Goal: Task Accomplishment & Management: Complete application form

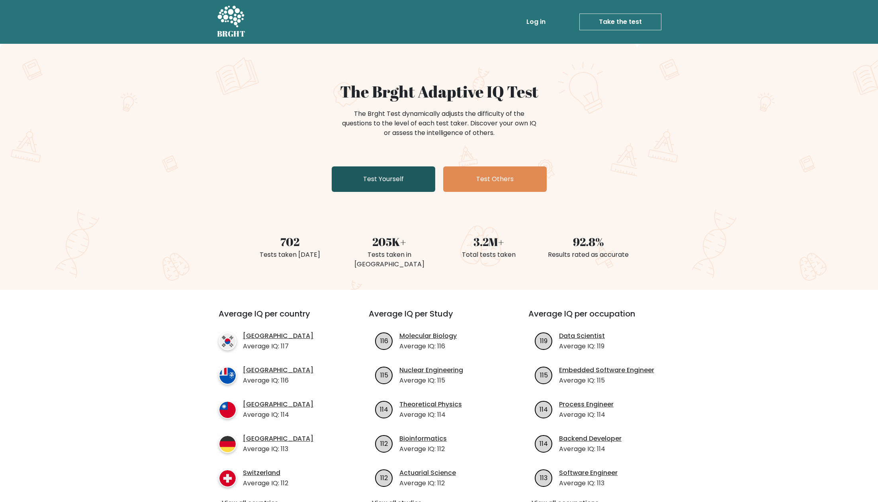
click at [407, 175] on link "Test Yourself" at bounding box center [383, 178] width 103 height 25
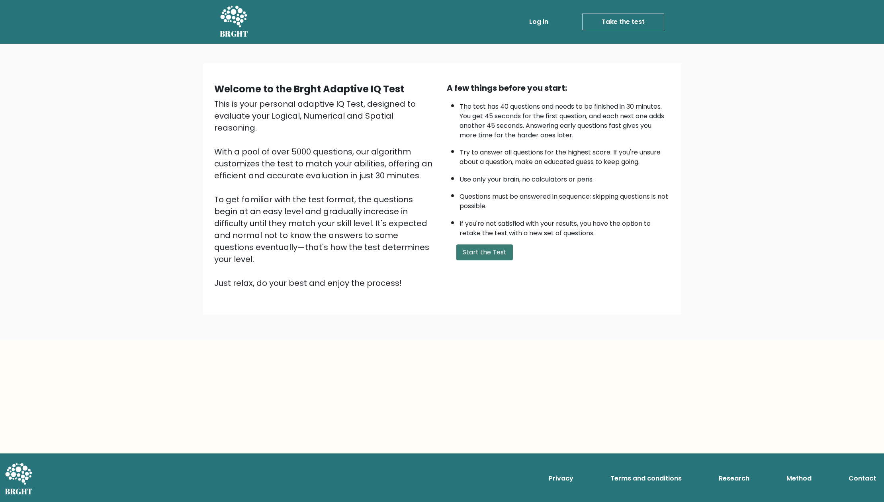
click at [496, 252] on button "Start the Test" at bounding box center [484, 252] width 57 height 16
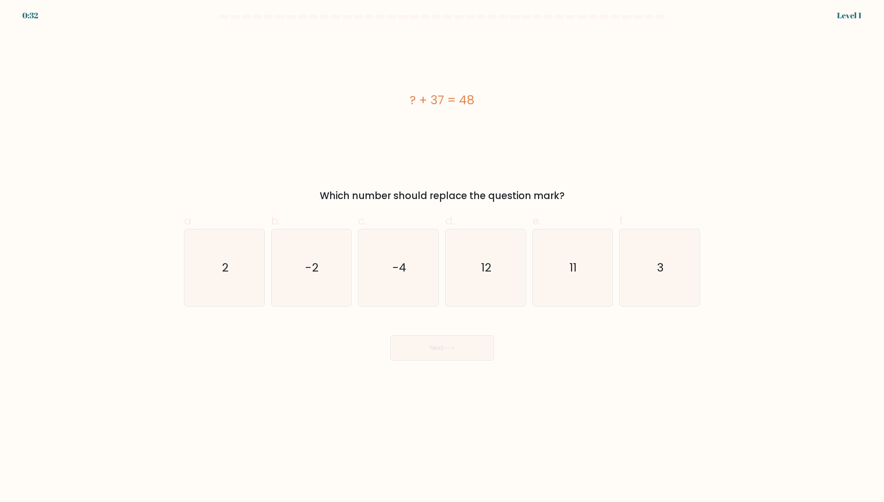
click at [883, 4] on div "0:32 Level 1" at bounding box center [442, 5] width 884 height 10
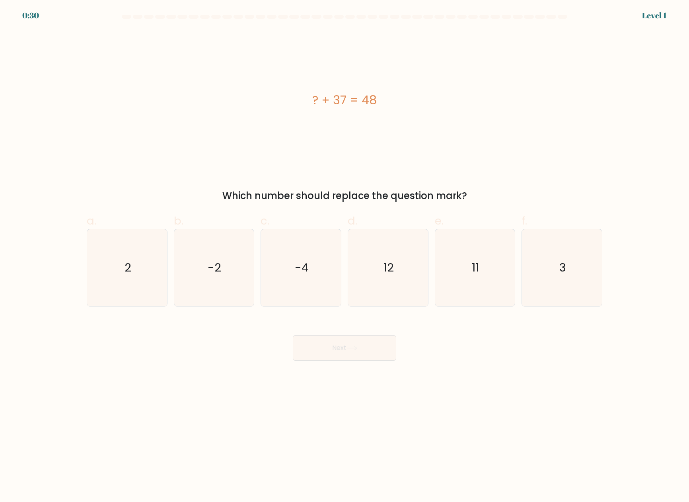
drag, startPoint x: 314, startPoint y: 103, endPoint x: 400, endPoint y: 103, distance: 86.0
click at [400, 103] on div "? + 37 = 48" at bounding box center [345, 100] width 516 height 18
copy div "? + 37 = 48"
drag, startPoint x: 116, startPoint y: 269, endPoint x: 593, endPoint y: 277, distance: 477.3
click at [593, 277] on div "a. 2 b. -2 c." at bounding box center [345, 256] width 522 height 100
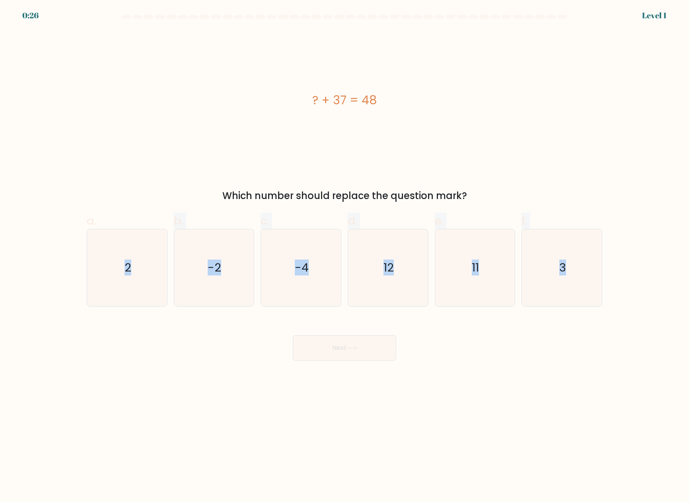
copy div "2 b. -2 c. -4 d. 12 e. 11 f. 3"
click at [478, 266] on text "11" at bounding box center [476, 268] width 7 height 16
click at [345, 256] on input "e. 11" at bounding box center [345, 253] width 0 height 5
radio input "true"
click at [362, 351] on button "Next" at bounding box center [344, 347] width 103 height 25
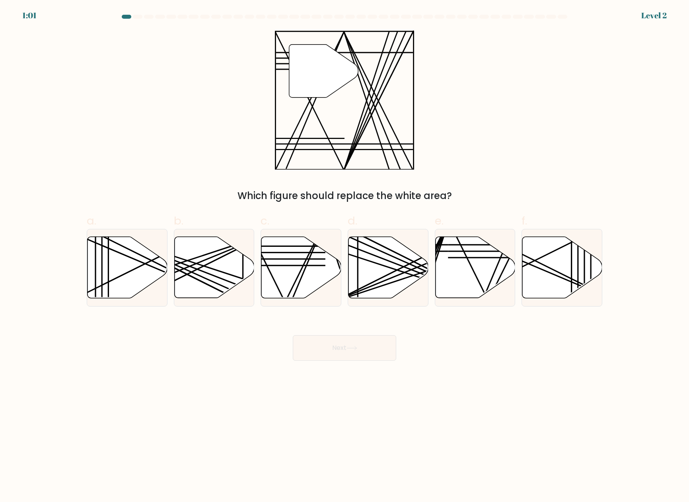
drag, startPoint x: 276, startPoint y: 44, endPoint x: 533, endPoint y: 191, distance: 296.2
click at [533, 191] on form at bounding box center [344, 188] width 689 height 346
click at [539, 185] on div "" Which figure should replace the white area?" at bounding box center [344, 116] width 525 height 173
drag, startPoint x: 585, startPoint y: 271, endPoint x: 595, endPoint y: 146, distance: 125.0
click at [595, 146] on form at bounding box center [344, 188] width 689 height 346
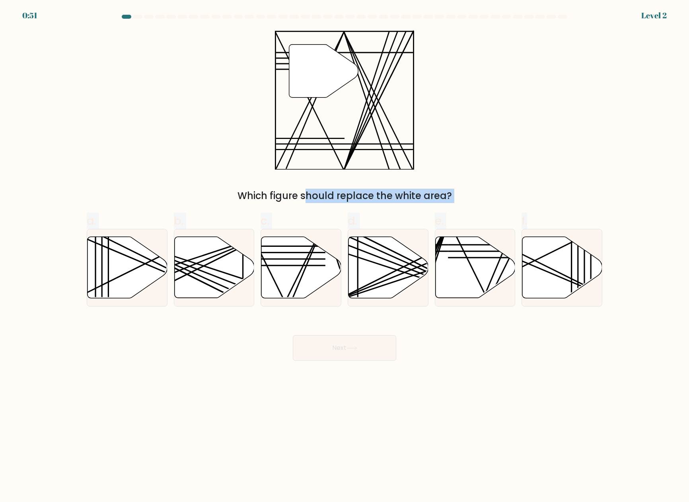
click at [666, 217] on form at bounding box center [344, 188] width 689 height 346
click at [288, 276] on icon at bounding box center [302, 267] width 80 height 61
click at [345, 256] on input "c." at bounding box center [345, 253] width 0 height 5
radio input "true"
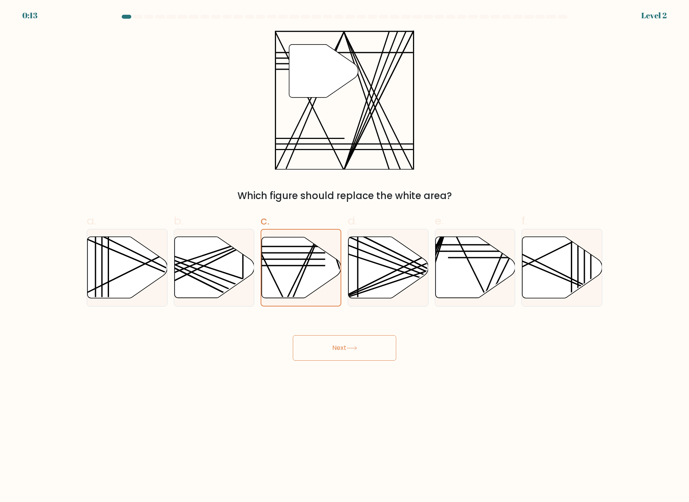
click at [351, 347] on icon at bounding box center [352, 348] width 11 height 4
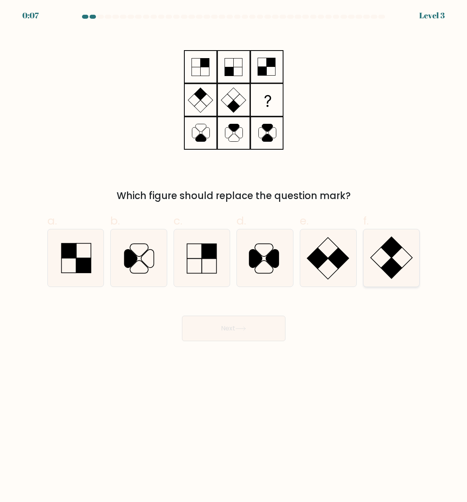
click at [398, 268] on rect at bounding box center [391, 268] width 21 height 21
click at [234, 256] on input "f." at bounding box center [234, 253] width 0 height 5
radio input "true"
click at [232, 334] on button "Next" at bounding box center [233, 328] width 103 height 25
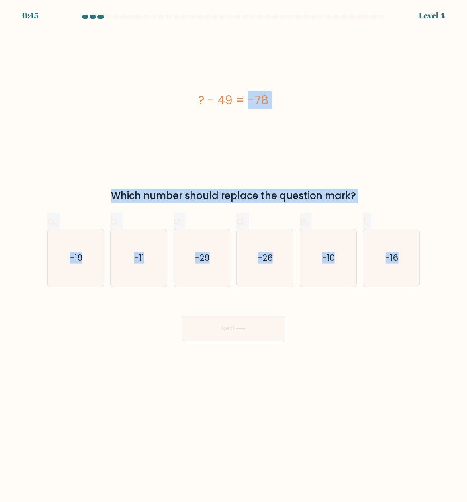
drag, startPoint x: 199, startPoint y: 102, endPoint x: 430, endPoint y: 311, distance: 311.1
click at [430, 311] on form "a." at bounding box center [233, 178] width 467 height 326
copy form "? - 49 = -78 Which number should replace the question mark? a. -19 b. -11 c. -2…"
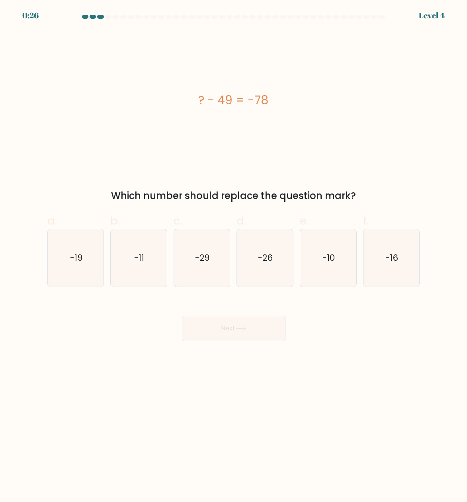
click at [371, 315] on div "Next" at bounding box center [234, 319] width 382 height 45
click at [218, 264] on icon "-29" at bounding box center [202, 258] width 56 height 56
click at [234, 256] on input "c. -29" at bounding box center [234, 253] width 0 height 5
radio input "true"
click at [248, 324] on button "Next" at bounding box center [233, 328] width 103 height 25
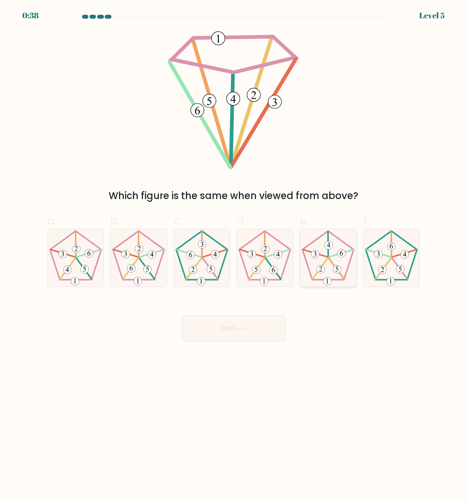
click at [310, 249] on icon at bounding box center [328, 258] width 56 height 56
click at [234, 251] on input "e." at bounding box center [234, 253] width 0 height 5
radio input "true"
click at [236, 322] on button "Next" at bounding box center [233, 328] width 103 height 25
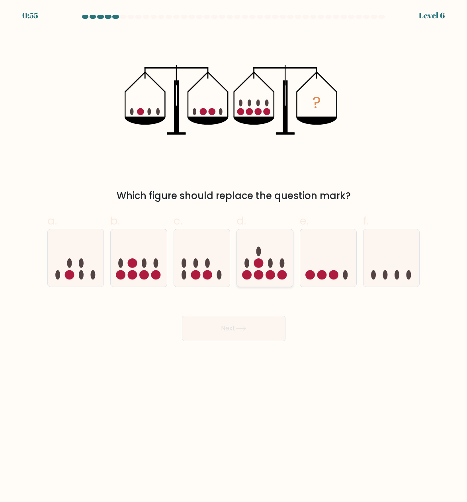
click at [275, 257] on icon at bounding box center [265, 258] width 56 height 47
click at [234, 256] on input "d." at bounding box center [234, 253] width 0 height 5
radio input "true"
click at [253, 333] on button "Next" at bounding box center [233, 328] width 103 height 25
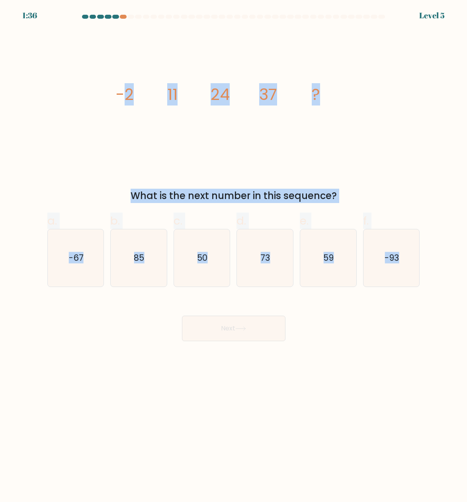
drag, startPoint x: 144, startPoint y: 98, endPoint x: 432, endPoint y: 272, distance: 336.5
click at [432, 272] on form at bounding box center [233, 178] width 467 height 326
copy form "2 11 24 37 ? What is the next number in this sequence? a. -67 b. 85 c. 50 d. 73…"
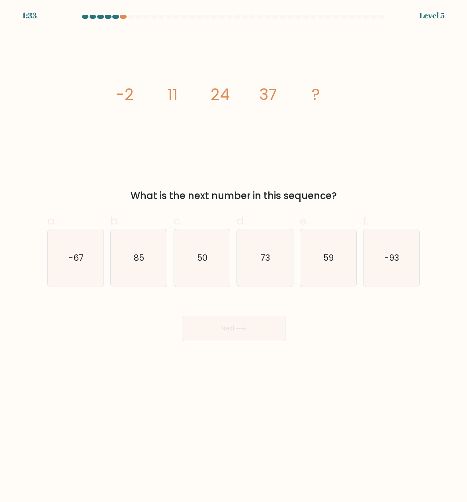
click at [387, 355] on body "1:33 Level 5" at bounding box center [233, 251] width 467 height 502
click at [211, 262] on icon "50" at bounding box center [202, 258] width 56 height 56
click at [234, 256] on input "c. 50" at bounding box center [234, 253] width 0 height 5
radio input "true"
click at [238, 330] on icon at bounding box center [240, 328] width 11 height 4
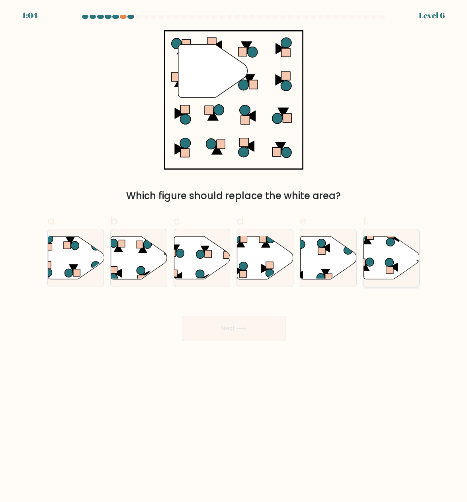
drag, startPoint x: 400, startPoint y: 255, endPoint x: 396, endPoint y: 256, distance: 4.3
click at [400, 255] on icon at bounding box center [391, 257] width 56 height 43
click at [234, 255] on input "f." at bounding box center [234, 253] width 0 height 5
radio input "true"
click at [273, 329] on button "Next" at bounding box center [233, 328] width 103 height 25
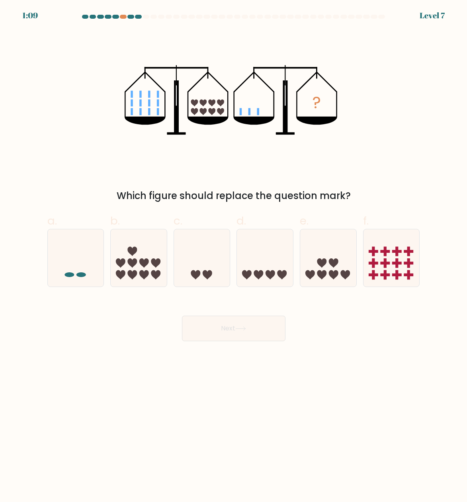
click at [236, 387] on body "1:09 Level 7" at bounding box center [233, 251] width 467 height 502
click at [191, 265] on icon at bounding box center [202, 258] width 56 height 47
click at [234, 256] on input "c." at bounding box center [234, 253] width 0 height 5
radio input "true"
click at [229, 334] on button "Next" at bounding box center [233, 328] width 103 height 25
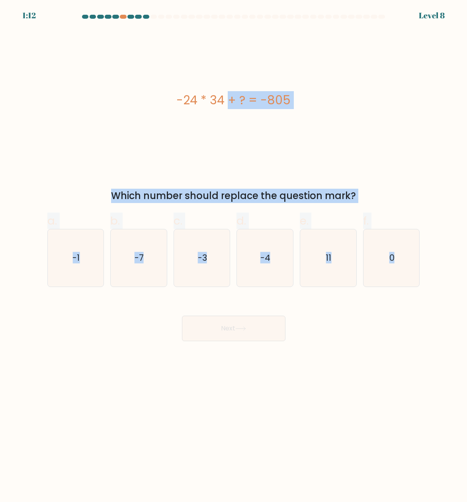
drag, startPoint x: 176, startPoint y: 96, endPoint x: 425, endPoint y: 309, distance: 328.1
click at [425, 309] on form "a. 0" at bounding box center [233, 178] width 467 height 326
copy form "-24 * 34 + ? = -805 Which number should replace the question mark? a. -1 b. -7 …"
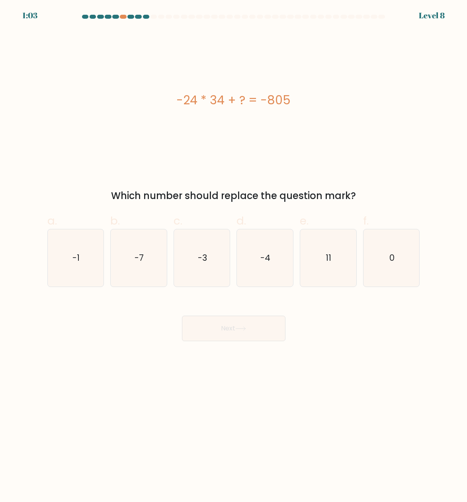
click at [196, 387] on body "1:03 Level 8 a." at bounding box center [233, 251] width 467 height 502
click at [310, 256] on icon "11" at bounding box center [328, 258] width 56 height 56
click at [234, 256] on input "e. 11" at bounding box center [234, 253] width 0 height 5
radio input "true"
click at [250, 339] on button "Next" at bounding box center [233, 328] width 103 height 25
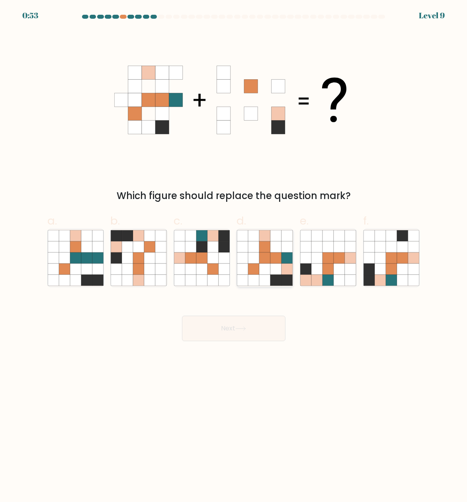
click at [280, 266] on icon at bounding box center [276, 269] width 11 height 11
click at [234, 256] on input "d." at bounding box center [234, 253] width 0 height 5
radio input "true"
click at [248, 328] on button "Next" at bounding box center [233, 328] width 103 height 25
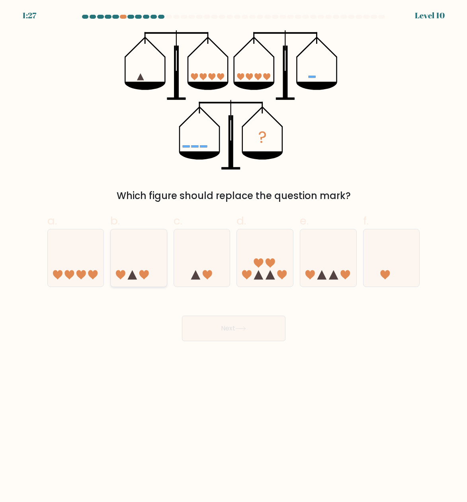
click at [160, 262] on icon at bounding box center [139, 258] width 56 height 47
click at [234, 256] on input "b." at bounding box center [234, 253] width 0 height 5
radio input "true"
click at [246, 326] on icon at bounding box center [240, 328] width 11 height 4
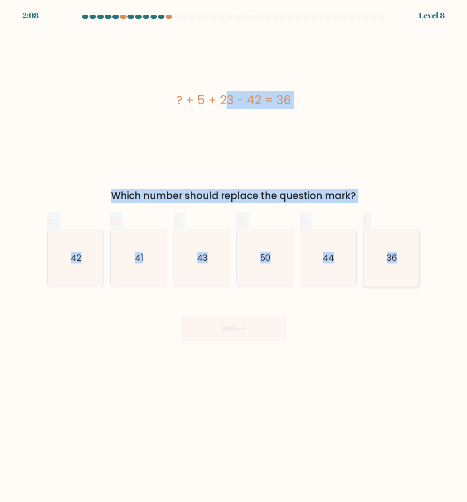
drag, startPoint x: 178, startPoint y: 100, endPoint x: 408, endPoint y: 264, distance: 282.9
click at [408, 264] on form "a." at bounding box center [233, 178] width 467 height 326
copy form "? + 5 + 23 - 42 = 36 Which number should replace the question mark? a. 42 b. 41…"
click at [56, 98] on div "? + 5 + 23 - 42 = 36" at bounding box center [233, 100] width 373 height 18
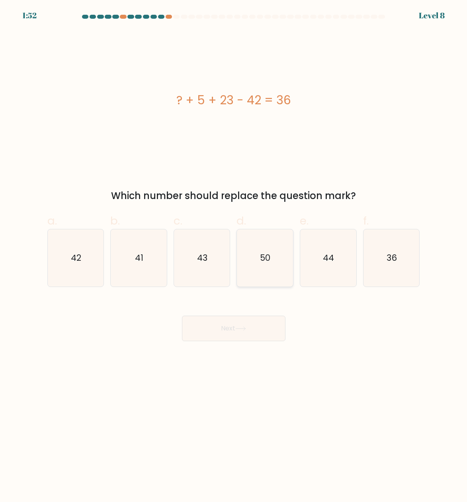
drag, startPoint x: 271, startPoint y: 264, endPoint x: 269, endPoint y: 268, distance: 4.5
click at [271, 264] on icon "50" at bounding box center [265, 258] width 56 height 56
click at [234, 256] on input "d. 50" at bounding box center [234, 253] width 0 height 5
radio input "true"
click at [248, 335] on button "Next" at bounding box center [233, 328] width 103 height 25
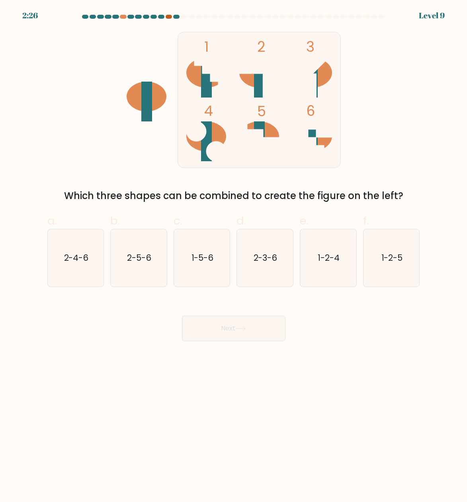
click at [170, 16] on div at bounding box center [169, 17] width 7 height 4
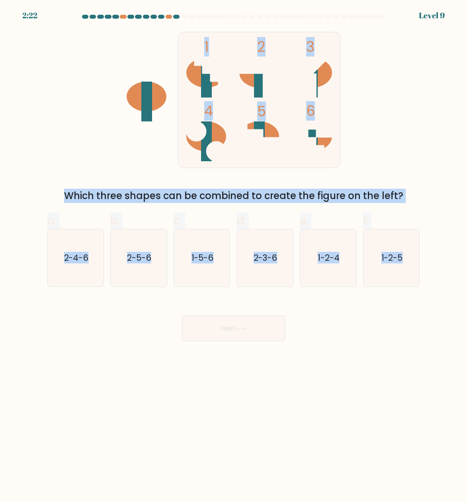
drag, startPoint x: 172, startPoint y: 31, endPoint x: 187, endPoint y: 303, distance: 273.1
click at [424, 265] on form at bounding box center [233, 178] width 467 height 326
copy form "1 2 3 4 5 6 Which three shapes can be combined to create the figure on the left…"
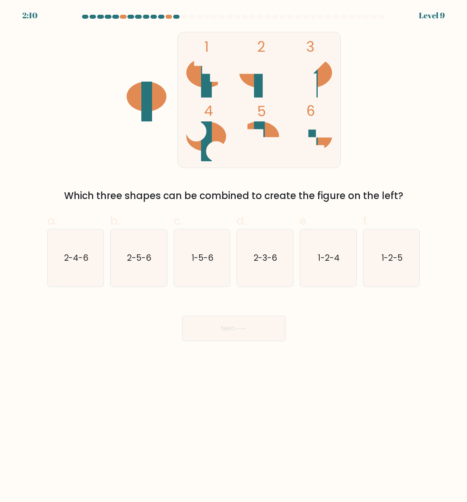
drag, startPoint x: 209, startPoint y: 404, endPoint x: 204, endPoint y: 406, distance: 4.7
click at [209, 405] on body "2:10 Level 9" at bounding box center [233, 251] width 467 height 502
drag, startPoint x: 71, startPoint y: 274, endPoint x: 135, endPoint y: 293, distance: 67.0
click at [71, 274] on icon "2-4-6" at bounding box center [76, 258] width 56 height 56
click at [234, 256] on input "a. 2-4-6" at bounding box center [234, 253] width 0 height 5
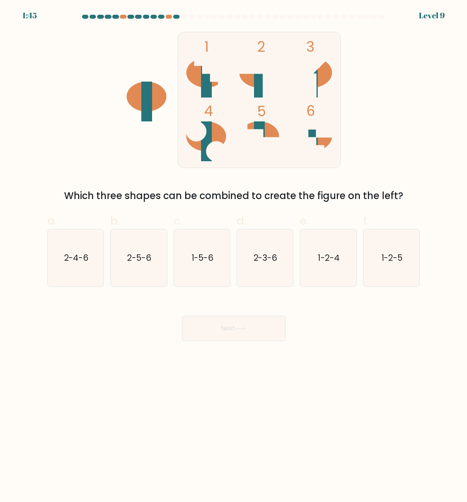
radio input "true"
click at [261, 331] on button "Next" at bounding box center [233, 328] width 103 height 25
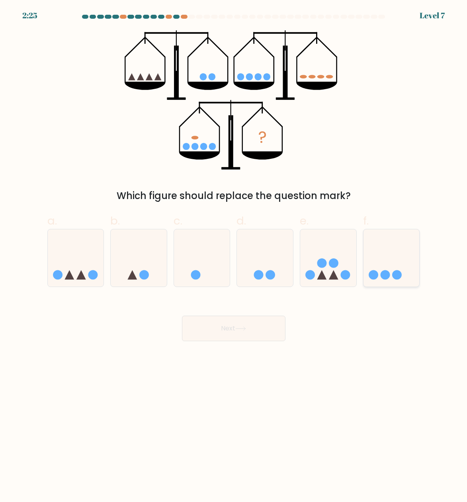
click at [372, 269] on icon at bounding box center [391, 258] width 56 height 47
click at [234, 256] on input "f." at bounding box center [234, 253] width 0 height 5
radio input "true"
click at [66, 264] on icon at bounding box center [76, 258] width 56 height 47
click at [234, 256] on input "a." at bounding box center [234, 253] width 0 height 5
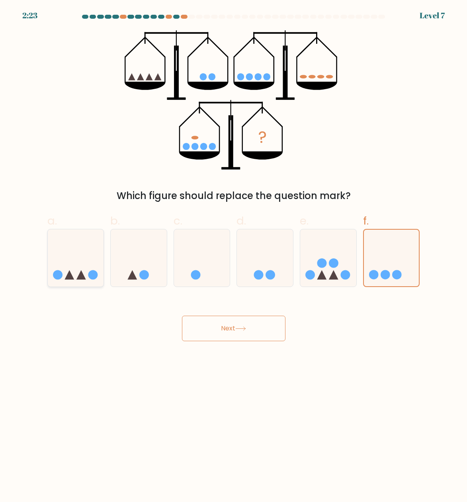
radio input "true"
click at [214, 328] on button "Next" at bounding box center [233, 328] width 103 height 25
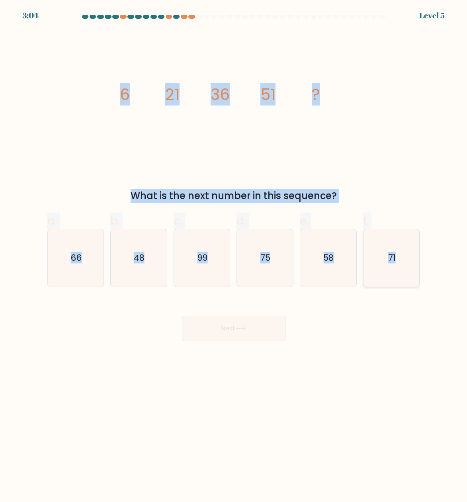
drag, startPoint x: 117, startPoint y: 95, endPoint x: 410, endPoint y: 264, distance: 338.1
click at [410, 264] on form at bounding box center [233, 178] width 467 height 326
copy form "6 21 36 51 ? What is the next number in this sequence? a. 66 b. 48 c. 99 d. 75 …"
click at [75, 269] on icon "66" at bounding box center [76, 258] width 56 height 56
click at [234, 256] on input "a. 66" at bounding box center [234, 253] width 0 height 5
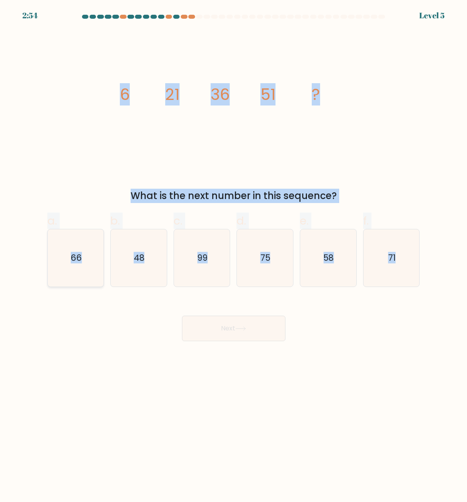
radio input "true"
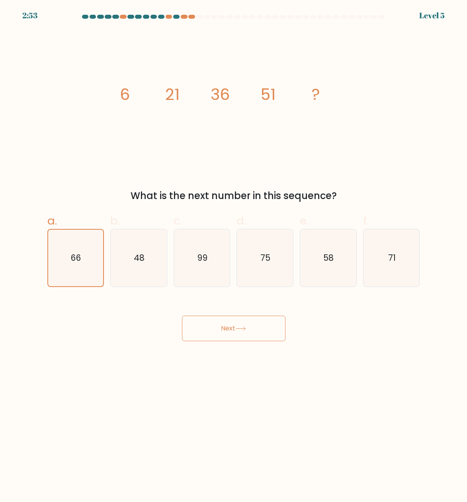
click at [226, 334] on button "Next" at bounding box center [233, 328] width 103 height 25
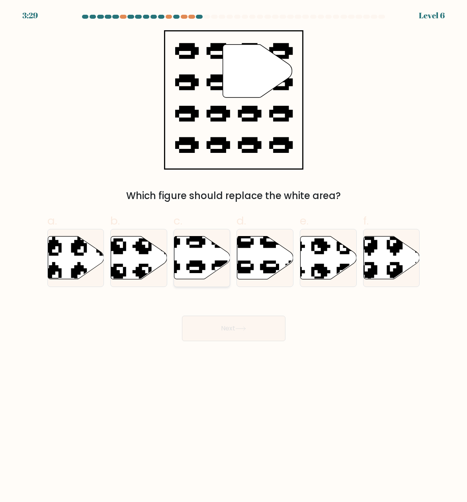
click at [201, 260] on icon at bounding box center [202, 257] width 56 height 43
click at [234, 256] on input "c." at bounding box center [234, 253] width 0 height 5
radio input "true"
click at [236, 333] on button "Next" at bounding box center [233, 328] width 103 height 25
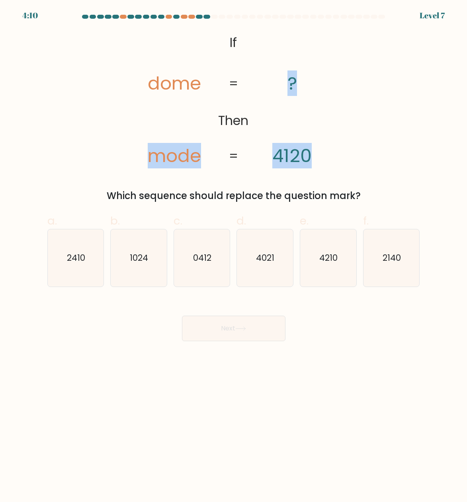
drag, startPoint x: 201, startPoint y: 45, endPoint x: 244, endPoint y: 72, distance: 50.3
click at [318, 149] on icon "@import url('https://fonts.googleapis.com/css?family=Abril+Fatface:400,100,100i…" at bounding box center [233, 99] width 226 height 139
drag, startPoint x: 219, startPoint y: 37, endPoint x: 334, endPoint y: 146, distance: 158.5
click at [334, 146] on icon "@import url('https://fonts.googleapis.com/css?family=Abril+Fatface:400,100,100i…" at bounding box center [233, 99] width 226 height 139
copy icon "If Then dome mode ? 4120"
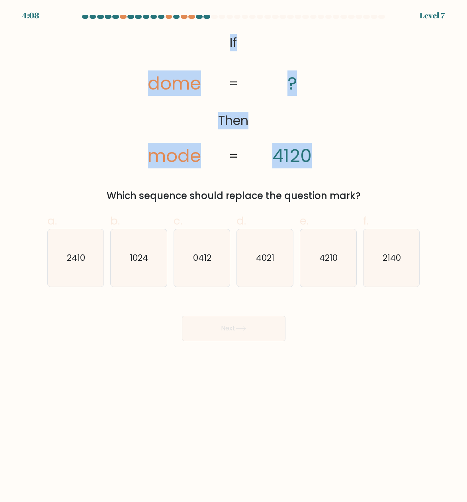
click at [206, 44] on icon "@import url('https://fonts.googleapis.com/css?family=Abril+Fatface:400,100,100i…" at bounding box center [233, 99] width 226 height 139
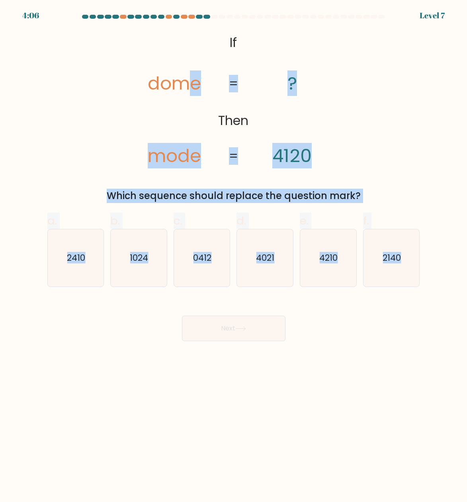
drag, startPoint x: 185, startPoint y: 39, endPoint x: 291, endPoint y: 315, distance: 295.5
click at [408, 288] on form "If ?" at bounding box center [233, 178] width 467 height 326
copy form "e mode ? 4120 = = Which sequence should replace the question mark? a. 2410 b. 1…"
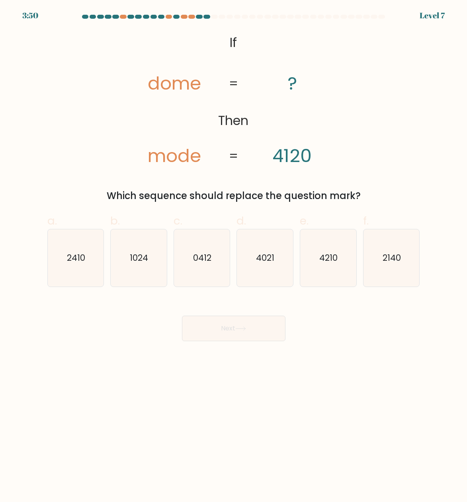
drag, startPoint x: 119, startPoint y: 326, endPoint x: 133, endPoint y: 319, distance: 15.7
click at [119, 326] on div "Next" at bounding box center [234, 319] width 382 height 45
click at [207, 254] on text "0412" at bounding box center [202, 258] width 18 height 12
click at [234, 254] on input "c. 0412" at bounding box center [234, 253] width 0 height 5
radio input "true"
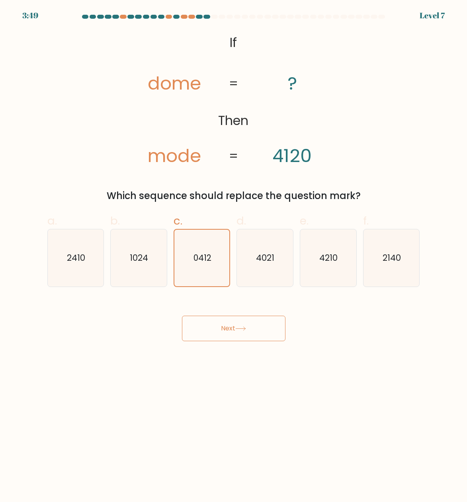
click at [238, 337] on button "Next" at bounding box center [233, 328] width 103 height 25
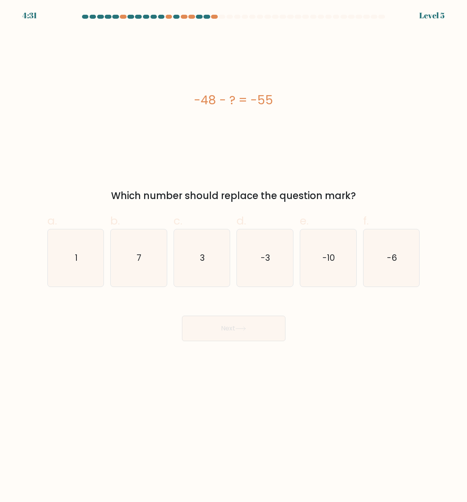
drag, startPoint x: 188, startPoint y: 85, endPoint x: 368, endPoint y: 196, distance: 210.9
click at [368, 196] on div "-48 - ? = -55 Which number should replace the question mark?" at bounding box center [234, 116] width 382 height 173
drag, startPoint x: 137, startPoint y: 269, endPoint x: 159, endPoint y: 273, distance: 22.2
click at [141, 267] on icon "7" at bounding box center [139, 258] width 56 height 56
click at [258, 336] on button "Next" at bounding box center [233, 328] width 103 height 25
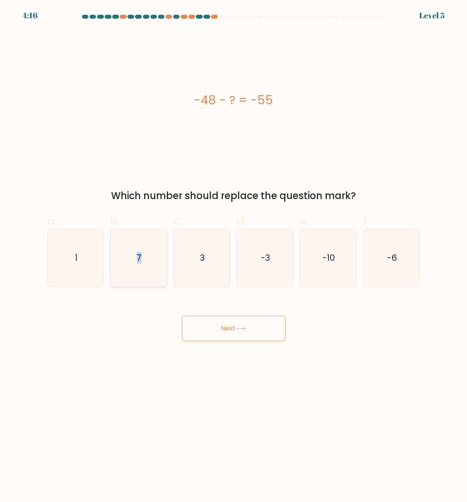
click at [143, 273] on icon "7" at bounding box center [139, 258] width 56 height 56
click at [234, 256] on input "b. 7" at bounding box center [234, 253] width 0 height 5
radio input "true"
click at [238, 324] on button "Next" at bounding box center [233, 328] width 103 height 25
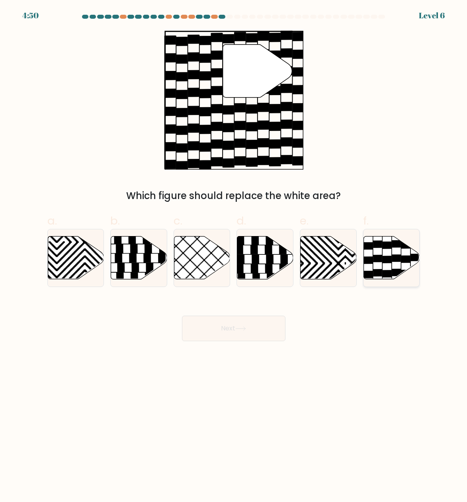
click at [379, 251] on icon at bounding box center [391, 257] width 56 height 43
click at [234, 251] on input "f." at bounding box center [234, 253] width 0 height 5
radio input "true"
click at [238, 332] on button "Next" at bounding box center [233, 328] width 103 height 25
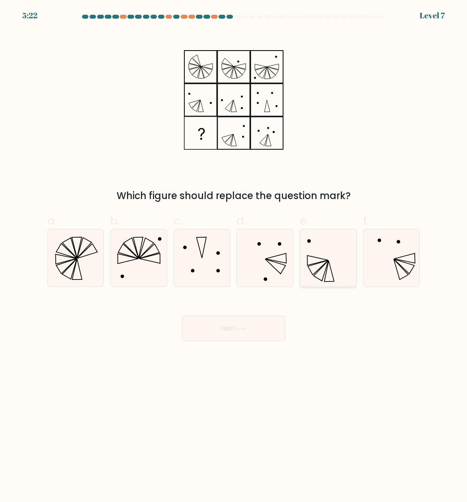
click at [319, 269] on icon at bounding box center [318, 267] width 20 height 15
click at [234, 256] on input "e." at bounding box center [234, 253] width 0 height 5
radio input "true"
click at [250, 332] on button "Next" at bounding box center [233, 328] width 103 height 25
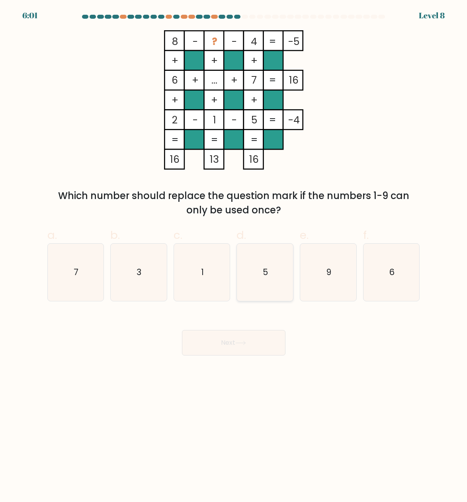
click at [256, 277] on icon "5" at bounding box center [265, 272] width 56 height 56
click at [234, 256] on input "d. 5" at bounding box center [234, 253] width 0 height 5
radio input "true"
click at [249, 351] on button "Next" at bounding box center [233, 342] width 103 height 25
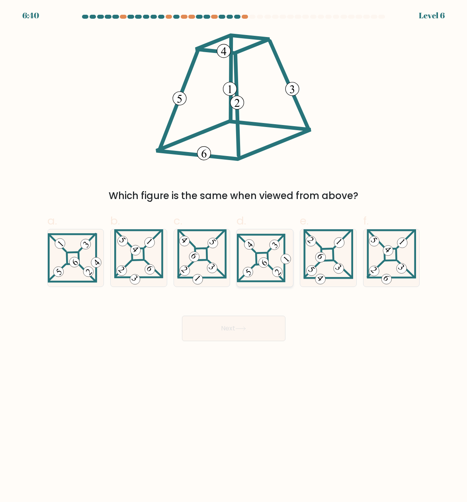
click at [247, 266] on icon at bounding box center [265, 258] width 56 height 49
click at [234, 256] on input "d." at bounding box center [234, 253] width 0 height 5
radio input "true"
drag, startPoint x: 244, startPoint y: 336, endPoint x: 244, endPoint y: 331, distance: 4.4
click at [243, 335] on button "Next" at bounding box center [233, 328] width 103 height 25
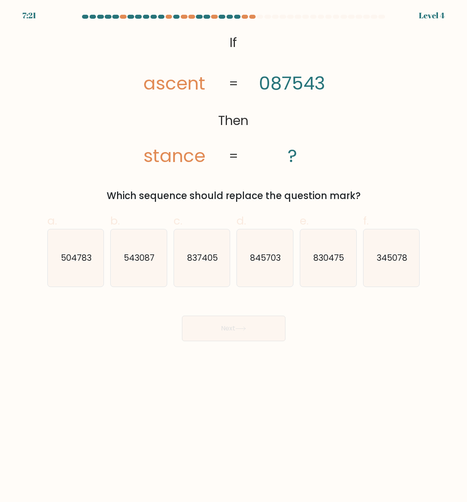
drag, startPoint x: 223, startPoint y: 41, endPoint x: 375, endPoint y: 199, distance: 218.7
click at [375, 199] on div "@import url('https://fonts.googleapis.com/css?family=Abril+Fatface:400,100,100i…" at bounding box center [234, 116] width 382 height 173
click at [328, 269] on icon "830475" at bounding box center [328, 258] width 56 height 56
click at [234, 256] on input "e. 830475" at bounding box center [234, 253] width 0 height 5
radio input "true"
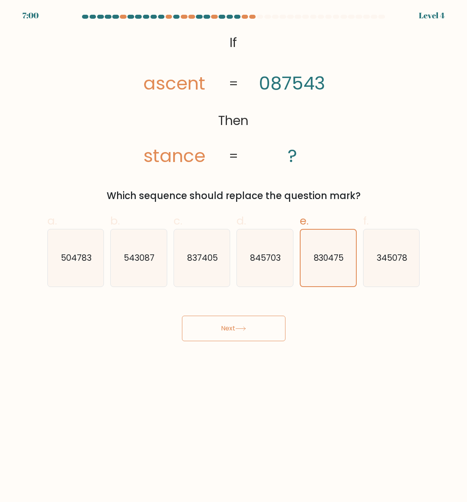
click at [246, 327] on icon at bounding box center [240, 328] width 11 height 4
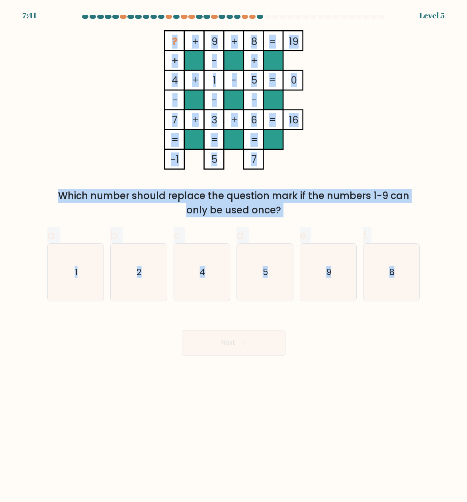
drag, startPoint x: 128, startPoint y: 31, endPoint x: 121, endPoint y: 338, distance: 306.2
click at [425, 300] on form at bounding box center [233, 185] width 467 height 341
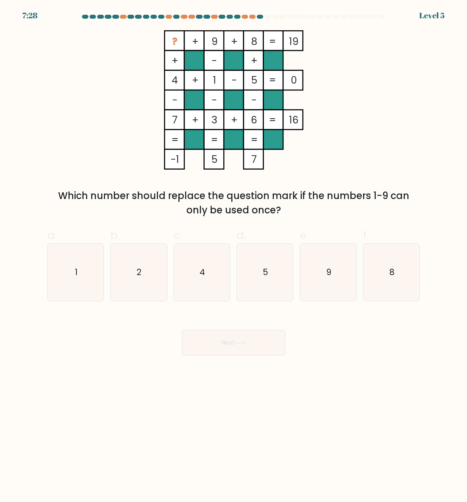
click at [153, 409] on body "7:28 Level 5" at bounding box center [233, 251] width 467 height 502
click at [336, 271] on icon "9" at bounding box center [328, 272] width 56 height 56
click at [234, 256] on input "e. 9" at bounding box center [234, 253] width 0 height 5
radio input "true"
click at [248, 343] on button "Next" at bounding box center [233, 342] width 103 height 25
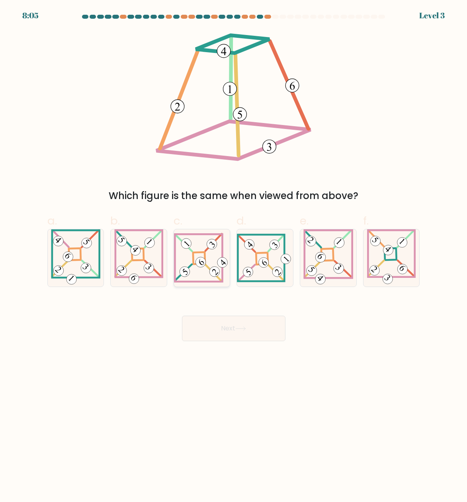
click at [187, 269] on 846 at bounding box center [185, 272] width 14 height 14
click at [234, 256] on input "c." at bounding box center [234, 253] width 0 height 5
radio input "true"
click at [231, 327] on button "Next" at bounding box center [233, 328] width 103 height 25
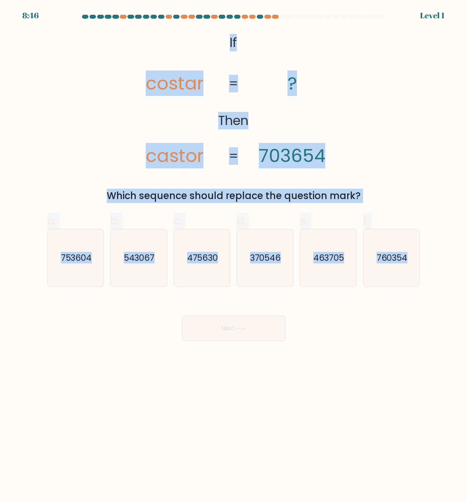
drag, startPoint x: 289, startPoint y: 82, endPoint x: 143, endPoint y: 344, distance: 299.6
click at [429, 262] on form "If ?" at bounding box center [233, 178] width 467 height 326
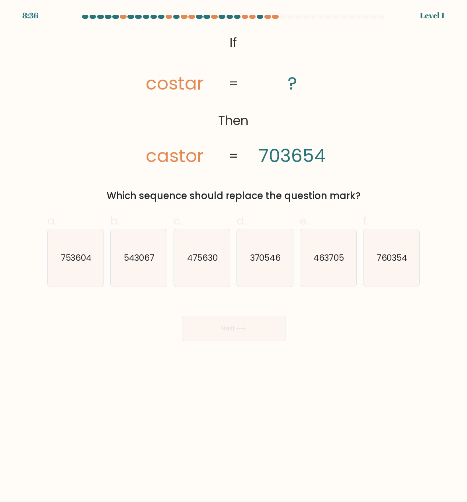
drag, startPoint x: 336, startPoint y: 332, endPoint x: 328, endPoint y: 329, distance: 9.3
click at [336, 332] on div "Next" at bounding box center [234, 319] width 382 height 45
click at [60, 259] on icon "753604" at bounding box center [76, 258] width 56 height 56
click at [234, 256] on input "a. 753604" at bounding box center [234, 253] width 0 height 5
radio input "true"
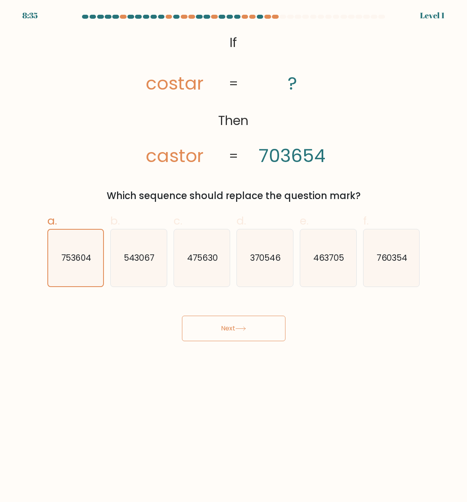
click at [270, 326] on button "Next" at bounding box center [233, 328] width 103 height 25
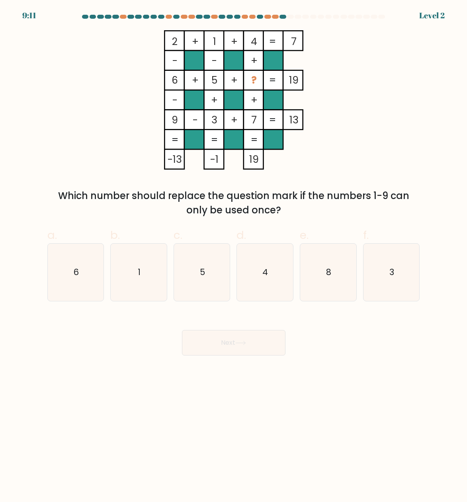
drag, startPoint x: 167, startPoint y: 81, endPoint x: 316, endPoint y: 83, distance: 148.5
click at [316, 83] on icon "2 + 1 + 4 7 - - + 6 + 5 + ? 19 - + + 9 - 3 + 7 = 13 = = = = -13 -1 19 =" at bounding box center [233, 99] width 239 height 139
click at [340, 86] on icon "2 + 1 + 4 7 - - + 6 + 5 + ? 19 - + + 9 - 3 + 7 = 13 = = = = -13 -1 19 =" at bounding box center [233, 99] width 239 height 139
click at [256, 290] on icon "4" at bounding box center [265, 272] width 56 height 56
click at [234, 256] on input "d. 4" at bounding box center [234, 253] width 0 height 5
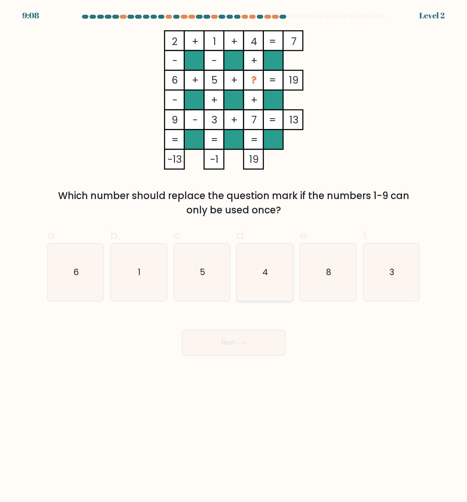
radio input "true"
click at [243, 341] on icon at bounding box center [240, 343] width 11 height 4
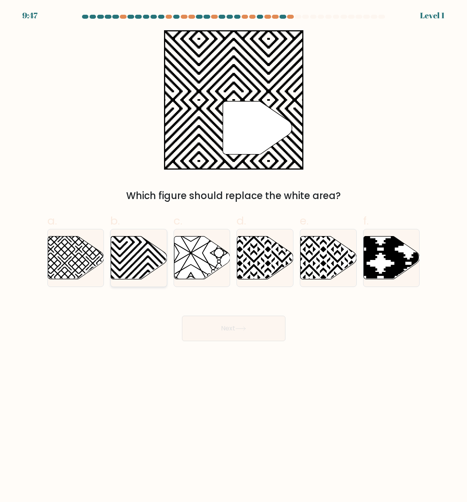
click at [131, 264] on icon at bounding box center [139, 257] width 56 height 43
click at [234, 256] on input "b." at bounding box center [234, 253] width 0 height 5
radio input "true"
click at [235, 333] on button "Next" at bounding box center [233, 328] width 103 height 25
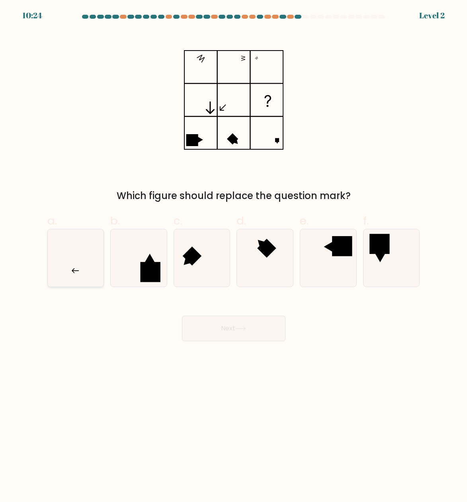
click at [63, 263] on icon at bounding box center [76, 258] width 56 height 56
click at [234, 256] on input "a." at bounding box center [234, 253] width 0 height 5
radio input "true"
click at [251, 320] on button "Next" at bounding box center [233, 328] width 103 height 25
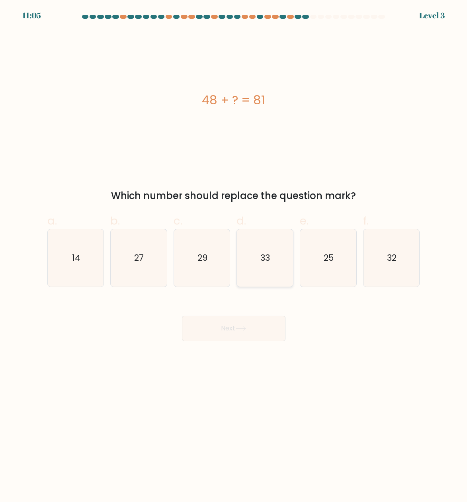
drag, startPoint x: 203, startPoint y: 100, endPoint x: 266, endPoint y: 248, distance: 161.3
click at [379, 196] on div "48 + ? = 81 Which number should replace the question mark?" at bounding box center [234, 116] width 382 height 173
click at [281, 267] on icon "33" at bounding box center [265, 258] width 56 height 56
click at [234, 256] on input "d. 33" at bounding box center [234, 253] width 0 height 5
radio input "true"
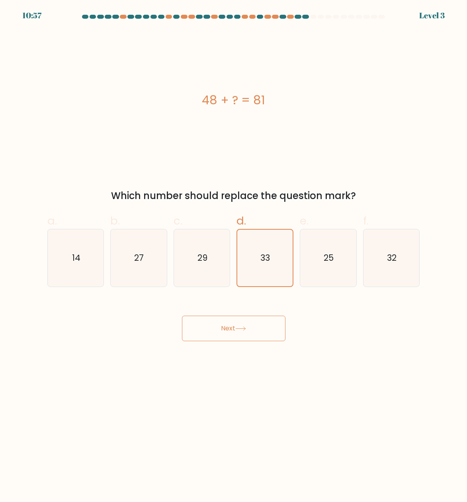
click at [237, 327] on button "Next" at bounding box center [233, 328] width 103 height 25
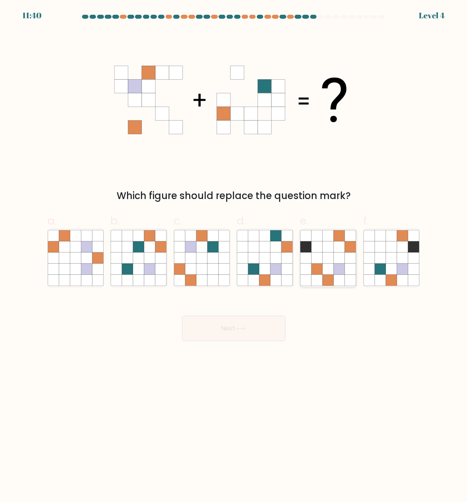
click at [350, 273] on icon at bounding box center [350, 269] width 11 height 11
click at [234, 256] on input "e." at bounding box center [234, 253] width 0 height 5
radio input "true"
click at [254, 330] on button "Next" at bounding box center [233, 328] width 103 height 25
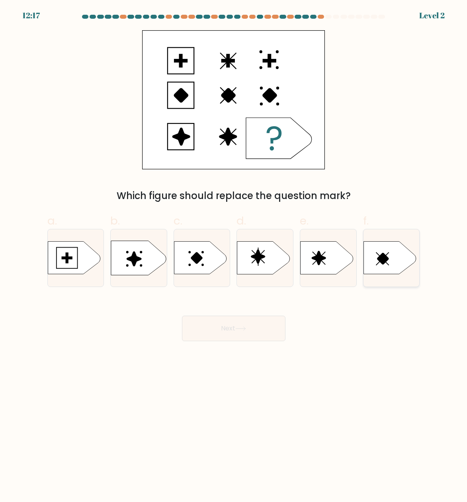
click at [383, 264] on rect at bounding box center [383, 258] width 13 height 13
click at [234, 256] on input "f." at bounding box center [234, 253] width 0 height 5
radio input "true"
click at [151, 264] on icon at bounding box center [138, 258] width 55 height 35
click at [234, 256] on input "b." at bounding box center [234, 253] width 0 height 5
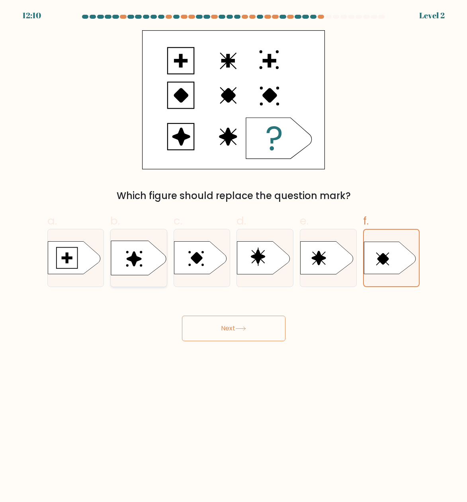
radio input "true"
click at [258, 329] on button "Next" at bounding box center [233, 328] width 103 height 25
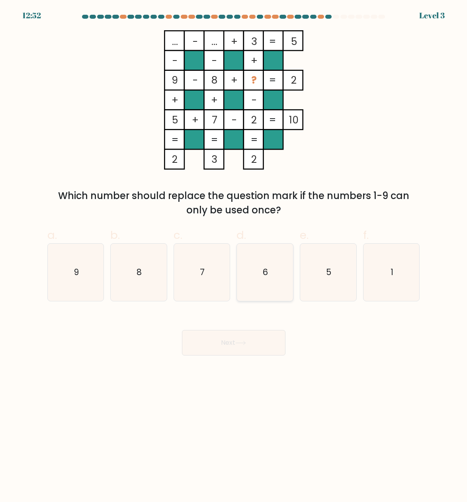
click at [261, 265] on icon "6" at bounding box center [265, 272] width 56 height 56
click at [234, 256] on input "d. 6" at bounding box center [234, 253] width 0 height 5
radio input "true"
drag, startPoint x: 241, startPoint y: 327, endPoint x: 242, endPoint y: 331, distance: 4.1
click at [241, 328] on div "Next" at bounding box center [234, 333] width 382 height 45
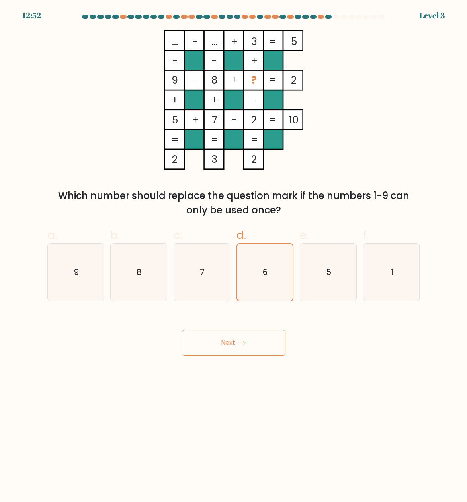
click at [243, 348] on button "Next" at bounding box center [233, 342] width 103 height 25
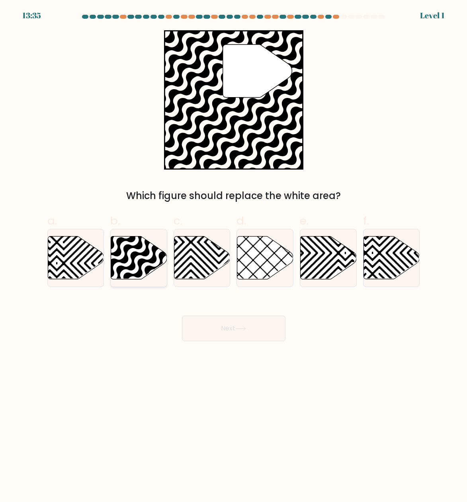
click at [120, 256] on icon at bounding box center [139, 257] width 56 height 43
click at [234, 256] on input "b." at bounding box center [234, 253] width 0 height 5
radio input "true"
click at [241, 338] on button "Next" at bounding box center [233, 328] width 103 height 25
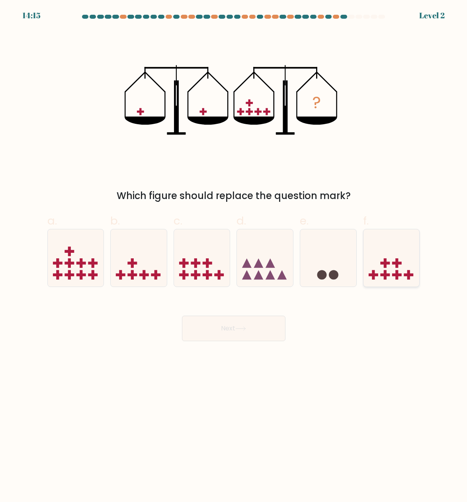
click at [374, 266] on icon at bounding box center [391, 258] width 56 height 47
click at [234, 256] on input "f." at bounding box center [234, 253] width 0 height 5
radio input "true"
click at [267, 334] on button "Next" at bounding box center [233, 328] width 103 height 25
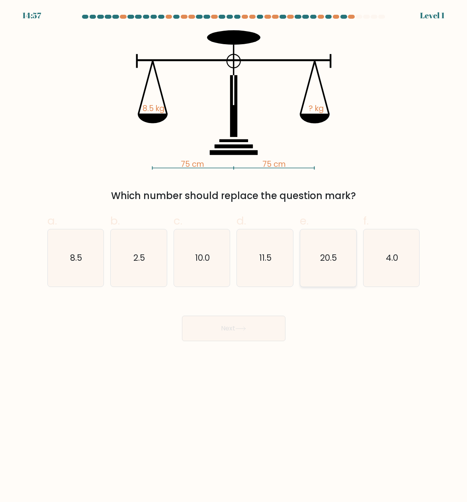
click at [344, 273] on icon "20.5" at bounding box center [328, 258] width 56 height 56
click at [234, 256] on input "e. 20.5" at bounding box center [234, 253] width 0 height 5
radio input "true"
click at [232, 329] on button "Next" at bounding box center [233, 328] width 103 height 25
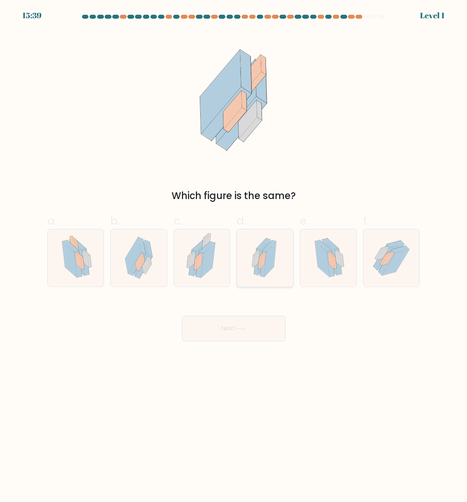
click at [271, 258] on icon at bounding box center [270, 260] width 12 height 36
click at [234, 256] on input "d." at bounding box center [234, 253] width 0 height 5
radio input "true"
click at [235, 333] on button "Next" at bounding box center [233, 328] width 103 height 25
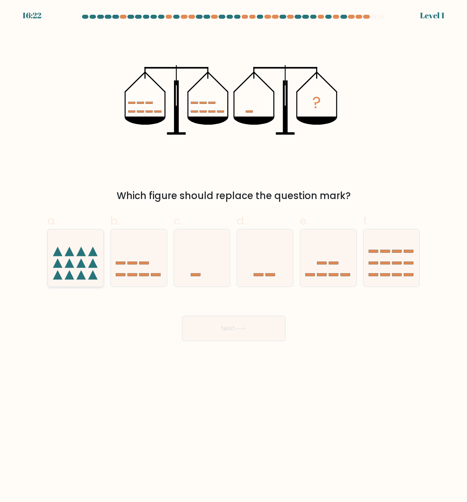
click at [82, 270] on icon at bounding box center [76, 258] width 56 height 47
click at [234, 256] on input "a." at bounding box center [234, 253] width 0 height 5
radio input "true"
click at [258, 336] on button "Next" at bounding box center [233, 328] width 103 height 25
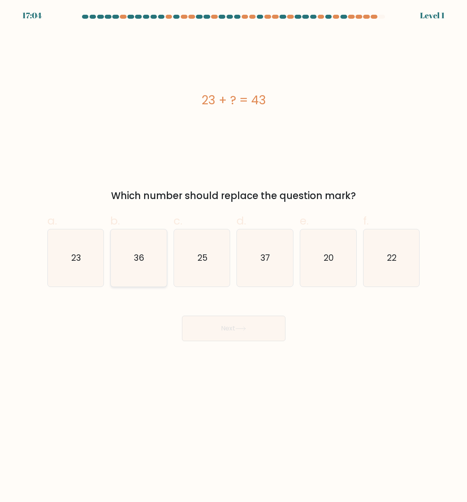
drag, startPoint x: 275, startPoint y: 141, endPoint x: 137, endPoint y: 281, distance: 196.5
click at [361, 202] on div "23 + ? = 43 Which number should replace the question mark?" at bounding box center [234, 116] width 382 height 173
drag, startPoint x: 339, startPoint y: 264, endPoint x: 309, endPoint y: 304, distance: 50.1
click at [339, 264] on icon "20" at bounding box center [328, 258] width 56 height 56
click at [234, 256] on input "e. 20" at bounding box center [234, 253] width 0 height 5
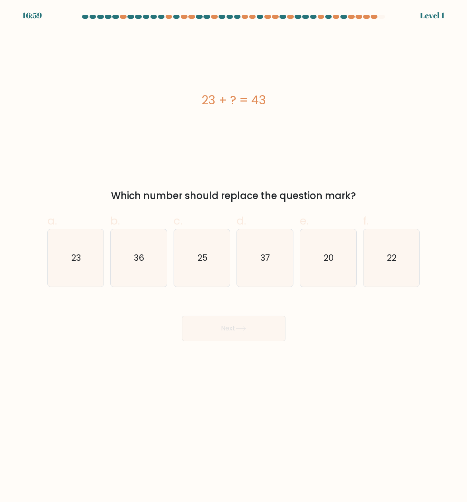
radio input "true"
click at [234, 328] on button "Next" at bounding box center [233, 328] width 103 height 25
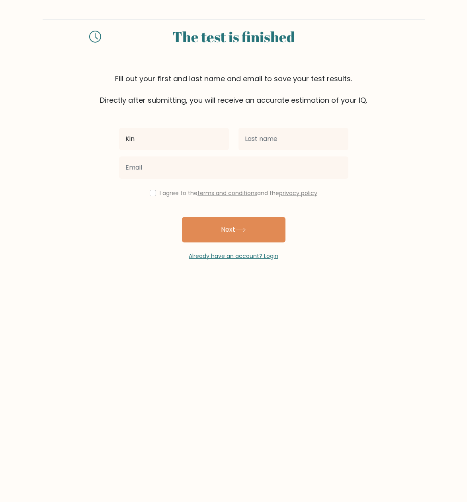
type input "Kingstone"
click at [293, 131] on input "text" at bounding box center [293, 139] width 110 height 22
type input "Tuazon"
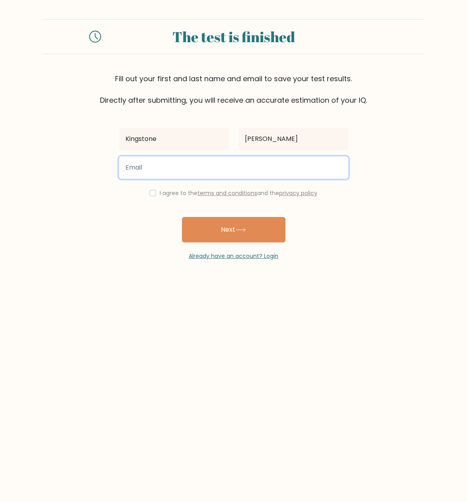
click at [193, 169] on input "email" at bounding box center [233, 167] width 229 height 22
type input "kingstonetuazone@gmail.com"
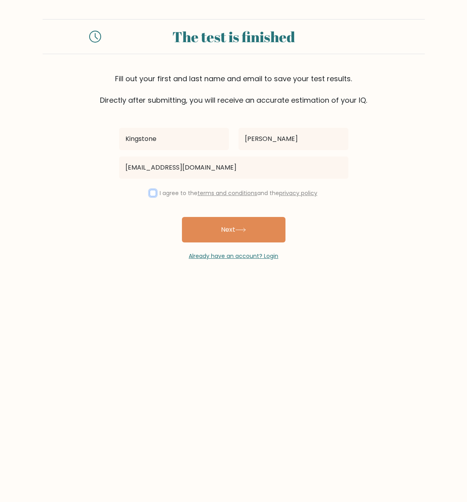
click at [151, 193] on input "checkbox" at bounding box center [153, 193] width 6 height 6
checkbox input "true"
click at [233, 230] on button "Next" at bounding box center [233, 229] width 103 height 25
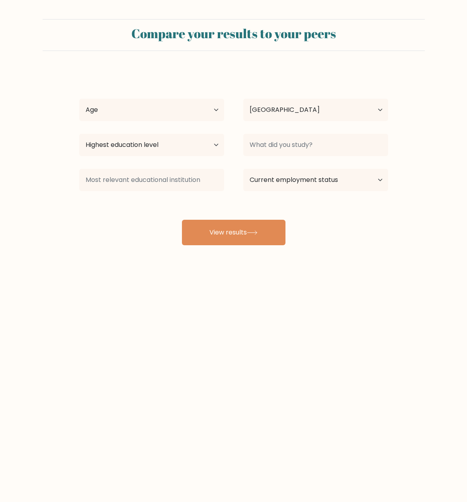
select select "PH"
click at [149, 92] on div "Kingstone [PERSON_NAME] Age Under [DEMOGRAPHIC_DATA] [DEMOGRAPHIC_DATA] [DEMOGR…" at bounding box center [233, 157] width 318 height 175
click at [148, 111] on select "Age Under [DEMOGRAPHIC_DATA] [DEMOGRAPHIC_DATA] [DEMOGRAPHIC_DATA] [DEMOGRAPHIC…" at bounding box center [151, 110] width 145 height 22
select select "25_34"
click at [79, 99] on select "Age Under [DEMOGRAPHIC_DATA] [DEMOGRAPHIC_DATA] [DEMOGRAPHIC_DATA] [DEMOGRAPHIC…" at bounding box center [151, 110] width 145 height 22
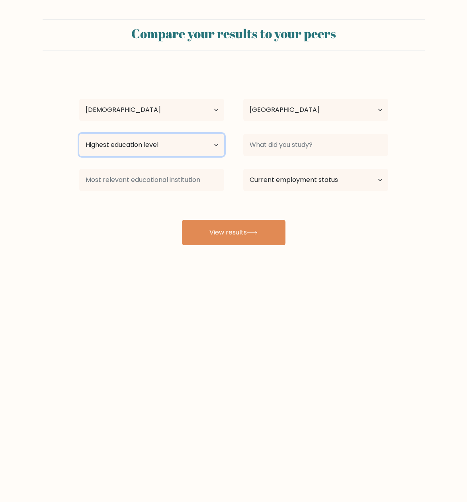
click at [157, 149] on select "Highest education level No schooling Primary Lower Secondary Upper Secondary Oc…" at bounding box center [151, 145] width 145 height 22
select select "upper_secondary"
click at [79, 134] on select "Highest education level No schooling Primary Lower Secondary Upper Secondary Oc…" at bounding box center [151, 145] width 145 height 22
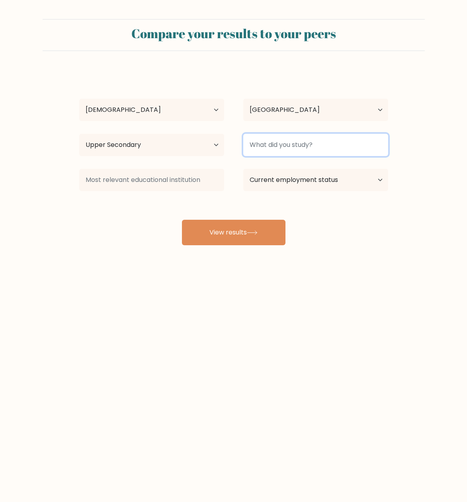
click at [313, 145] on input at bounding box center [315, 145] width 145 height 22
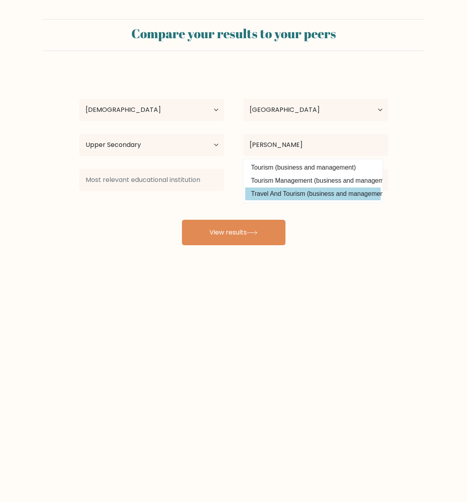
click at [304, 189] on div "Kingstone Tuazon Age Under 18 years old 18-24 years old 25-34 years old 35-44 y…" at bounding box center [233, 157] width 318 height 175
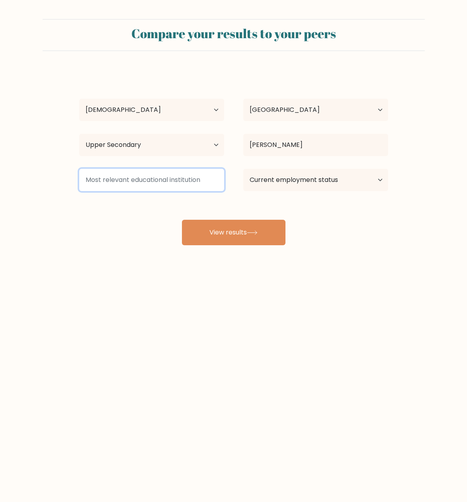
click at [140, 182] on input at bounding box center [151, 180] width 145 height 22
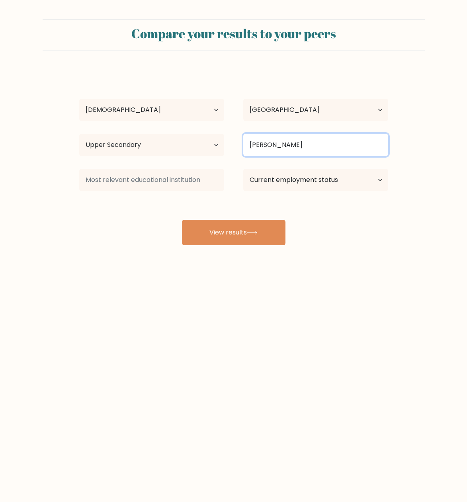
click at [324, 150] on input "Touris" at bounding box center [315, 145] width 145 height 22
click at [295, 152] on input "Touris" at bounding box center [315, 145] width 145 height 22
click at [288, 146] on input "Touris" at bounding box center [315, 145] width 145 height 22
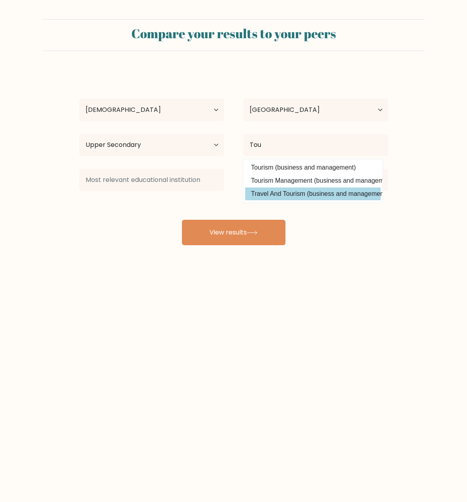
click at [289, 194] on option "Travel And Tourism (business and management)" at bounding box center [312, 193] width 135 height 13
type input "Travel And Tourism"
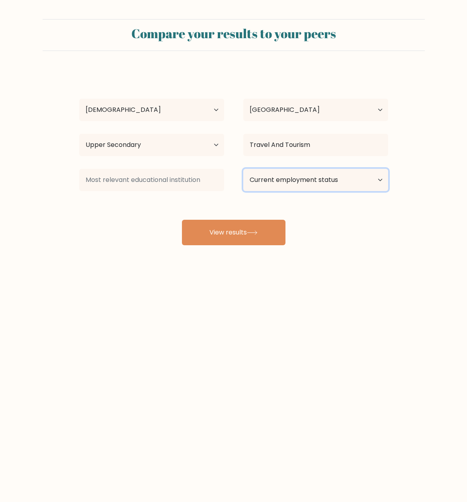
click at [287, 183] on select "Current employment status Employed Student Retired Other / prefer not to answer" at bounding box center [315, 180] width 145 height 22
select select "other"
click at [243, 169] on select "Current employment status Employed Student Retired Other / prefer not to answer" at bounding box center [315, 180] width 145 height 22
click at [330, 184] on select "Current employment status Employed Student Retired Other / prefer not to answer" at bounding box center [315, 180] width 145 height 22
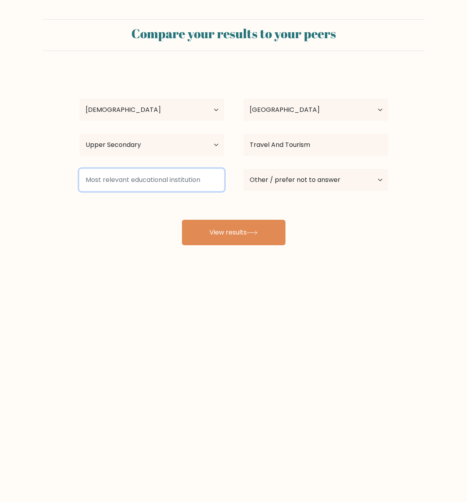
click at [177, 183] on input at bounding box center [151, 180] width 145 height 22
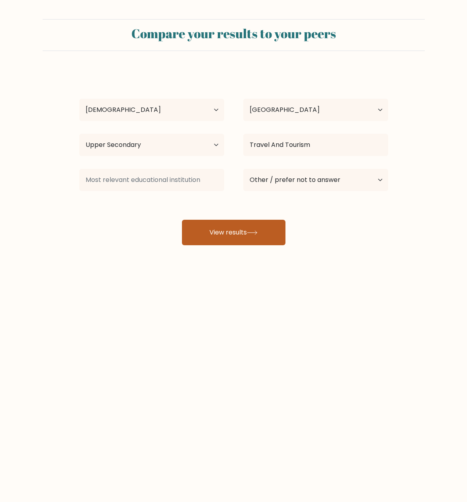
click at [252, 239] on button "View results" at bounding box center [233, 232] width 103 height 25
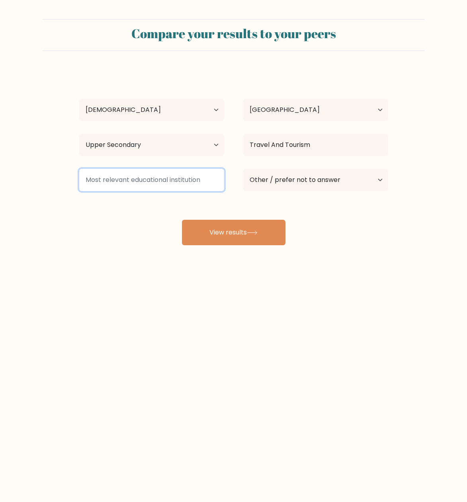
click at [163, 183] on input at bounding box center [151, 180] width 145 height 22
type input "K-12"
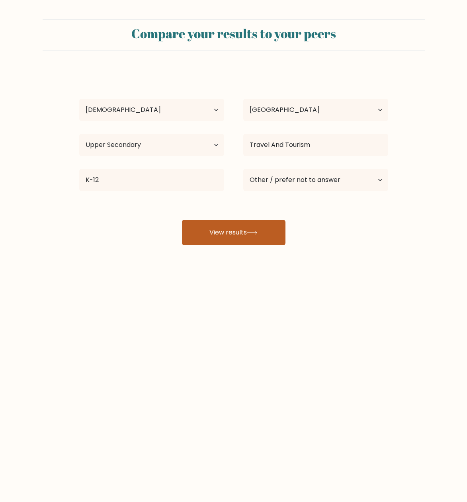
click at [253, 241] on button "View results" at bounding box center [233, 232] width 103 height 25
